Goal: Information Seeking & Learning: Find specific fact

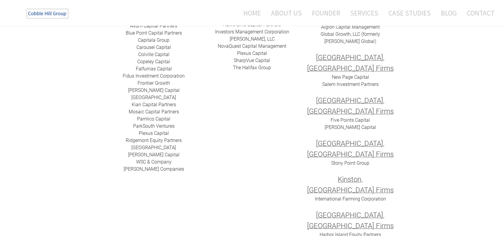
scroll to position [119, 0]
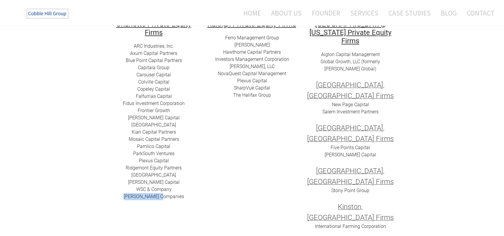
drag, startPoint x: 135, startPoint y: 196, endPoint x: 175, endPoint y: 197, distance: 40.0
click at [175, 197] on div "ARC I​ndustries, Inc. Axum Capital Partners ​Blue Point Capital Partners Capita…" at bounding box center [153, 121] width 89 height 157
drag, startPoint x: 134, startPoint y: 188, endPoint x: 176, endPoint y: 189, distance: 42.3
click at [176, 189] on div "ARC I​ndustries, Inc. Axum Capital Partners ​Blue Point Capital Partners Capita…" at bounding box center [153, 121] width 89 height 157
drag, startPoint x: 138, startPoint y: 181, endPoint x: 171, endPoint y: 182, distance: 33.4
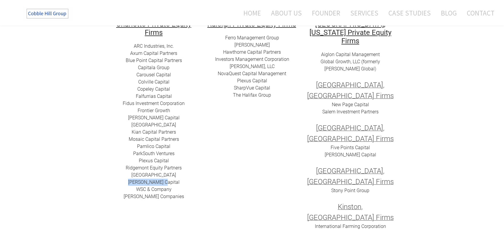
click at [171, 182] on div "ARC I​ndustries, Inc. Axum Capital Partners ​Blue Point Capital Partners Capita…" at bounding box center [153, 121] width 89 height 157
drag, startPoint x: 140, startPoint y: 175, endPoint x: 160, endPoint y: 175, distance: 20.0
click at [174, 177] on div "ARC I​ndustries, Inc. Axum Capital Partners ​Blue Point Capital Partners Capita…" at bounding box center [153, 121] width 89 height 157
drag, startPoint x: 124, startPoint y: 168, endPoint x: 183, endPoint y: 168, distance: 59.3
click at [183, 168] on div "ARC I​ndustries, Inc. Axum Capital Partners ​Blue Point Capital Partners Capita…" at bounding box center [153, 121] width 89 height 157
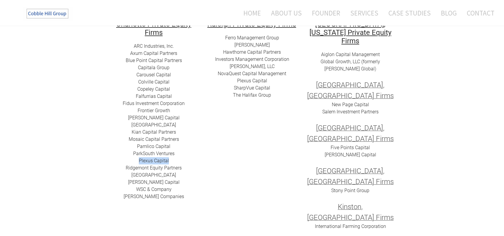
drag, startPoint x: 138, startPoint y: 161, endPoint x: 175, endPoint y: 160, distance: 36.4
click at [175, 160] on div "ARC I​ndustries, Inc. Axum Capital Partners ​Blue Point Capital Partners Capita…" at bounding box center [153, 121] width 89 height 157
drag, startPoint x: 130, startPoint y: 151, endPoint x: 164, endPoint y: 155, distance: 34.8
click at [180, 156] on div "ARC I​ndustries, Inc. Axum Capital Partners ​Blue Point Capital Partners Capita…" at bounding box center [153, 121] width 89 height 157
drag, startPoint x: 136, startPoint y: 145, endPoint x: 164, endPoint y: 145, distance: 28.0
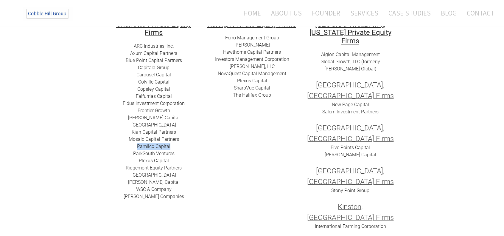
click at [180, 145] on div "ARC I​ndustries, Inc. Axum Capital Partners ​Blue Point Capital Partners Capita…" at bounding box center [153, 121] width 89 height 157
drag, startPoint x: 127, startPoint y: 138, endPoint x: 184, endPoint y: 141, distance: 57.0
click at [190, 141] on div "ARC I​ndustries, Inc. Axum Capital Partners ​Blue Point Capital Partners Capita…" at bounding box center [153, 121] width 89 height 157
drag, startPoint x: 130, startPoint y: 131, endPoint x: 167, endPoint y: 130, distance: 37.3
click at [177, 131] on div "ARC I​ndustries, Inc. Axum Capital Partners ​Blue Point Capital Partners Capita…" at bounding box center [153, 121] width 89 height 157
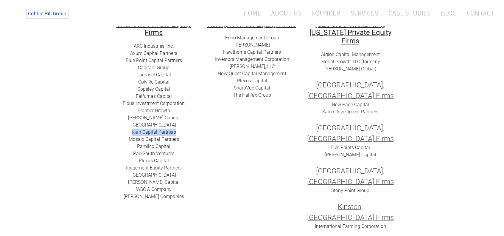
drag, startPoint x: 120, startPoint y: 124, endPoint x: 188, endPoint y: 124, distance: 67.6
click at [188, 124] on div "ARC I​ndustries, Inc. Axum Capital Partners ​Blue Point Capital Partners Capita…" at bounding box center [153, 121] width 89 height 157
drag, startPoint x: 137, startPoint y: 117, endPoint x: 178, endPoint y: 117, distance: 40.5
click at [178, 117] on div "ARC I​ndustries, Inc. Axum Capital Partners ​Blue Point Capital Partners Capita…" at bounding box center [153, 121] width 89 height 157
drag, startPoint x: 136, startPoint y: 110, endPoint x: 172, endPoint y: 111, distance: 36.1
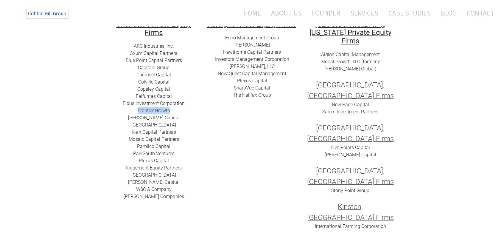
click at [173, 111] on div "ARC I​ndustries, Inc. Axum Capital Partners ​Blue Point Capital Partners Capita…" at bounding box center [153, 121] width 89 height 157
drag, startPoint x: 122, startPoint y: 103, endPoint x: 178, endPoint y: 104, distance: 55.7
click at [194, 104] on div "ARC I​ndustries, Inc. Axum Capital Partners ​Blue Point Capital Partners Capita…" at bounding box center [153, 121] width 89 height 157
drag, startPoint x: 134, startPoint y: 96, endPoint x: 160, endPoint y: 95, distance: 26.2
click at [179, 96] on div "ARC I​ndustries, Inc. Axum Capital Partners ​Blue Point Capital Partners Capita…" at bounding box center [153, 121] width 89 height 157
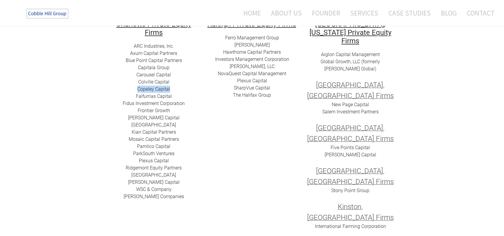
drag, startPoint x: 136, startPoint y: 89, endPoint x: 162, endPoint y: 87, distance: 26.0
click at [177, 88] on div "ARC I​ndustries, Inc. Axum Capital Partners ​Blue Point Capital Partners Capita…" at bounding box center [153, 121] width 89 height 157
drag, startPoint x: 136, startPoint y: 80, endPoint x: 145, endPoint y: 81, distance: 8.7
click at [184, 82] on div "ARC I​ndustries, Inc. Axum Capital Partners ​Blue Point Capital Partners Capita…" at bounding box center [153, 121] width 89 height 157
drag, startPoint x: 136, startPoint y: 74, endPoint x: 181, endPoint y: 75, distance: 44.7
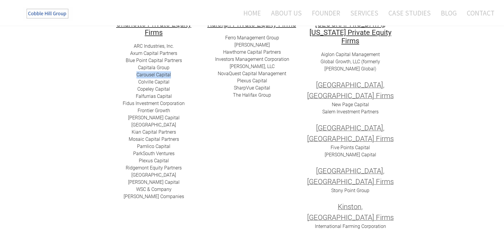
click at [184, 75] on div "ARC I​ndustries, Inc. Axum Capital Partners ​Blue Point Capital Partners Capita…" at bounding box center [153, 121] width 89 height 157
drag, startPoint x: 138, startPoint y: 66, endPoint x: 184, endPoint y: 68, distance: 45.9
click at [184, 68] on div "ARC I​ndustries, Inc. Axum Capital Partners ​Blue Point Capital Partners Capita…" at bounding box center [153, 121] width 89 height 157
drag, startPoint x: 125, startPoint y: 60, endPoint x: 185, endPoint y: 62, distance: 59.6
click at [185, 62] on div "ARC I​ndustries, Inc. Axum Capital Partners ​Blue Point Capital Partners Capita…" at bounding box center [153, 121] width 89 height 157
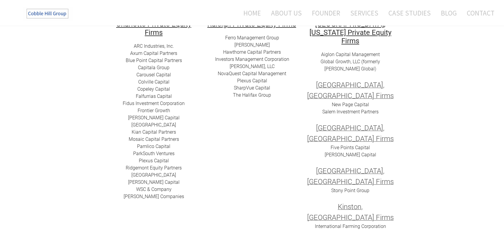
click at [129, 53] on div "ARC I​ndustries, Inc. Axum Capital Partners ​Blue Point Capital Partners Capita…" at bounding box center [153, 121] width 89 height 157
click at [128, 52] on div "ARC I​ndustries, Inc. Axum Capital Partners ​Blue Point Capital Partners Capita…" at bounding box center [153, 121] width 89 height 157
drag, startPoint x: 129, startPoint y: 52, endPoint x: 162, endPoint y: 51, distance: 32.2
click at [183, 52] on div "ARC I​ndustries, Inc. Axum Capital Partners ​Blue Point Capital Partners Capita…" at bounding box center [153, 121] width 89 height 157
drag, startPoint x: 133, startPoint y: 46, endPoint x: 185, endPoint y: 47, distance: 51.9
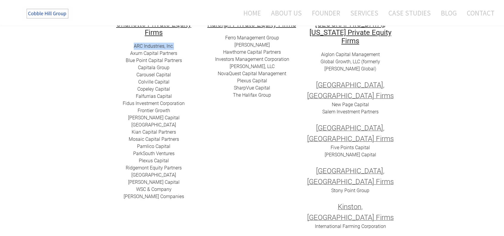
click at [185, 47] on div "ARC I​ndustries, Inc. Axum Capital Partners ​Blue Point Capital Partners Capita…" at bounding box center [153, 121] width 89 height 157
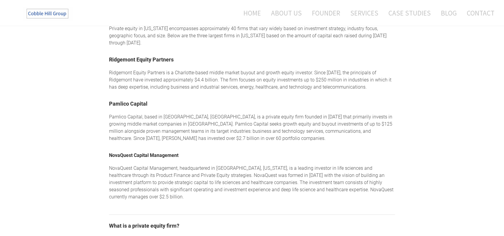
scroll to position [507, 0]
